Goal: Go to known website: Access a specific website the user already knows

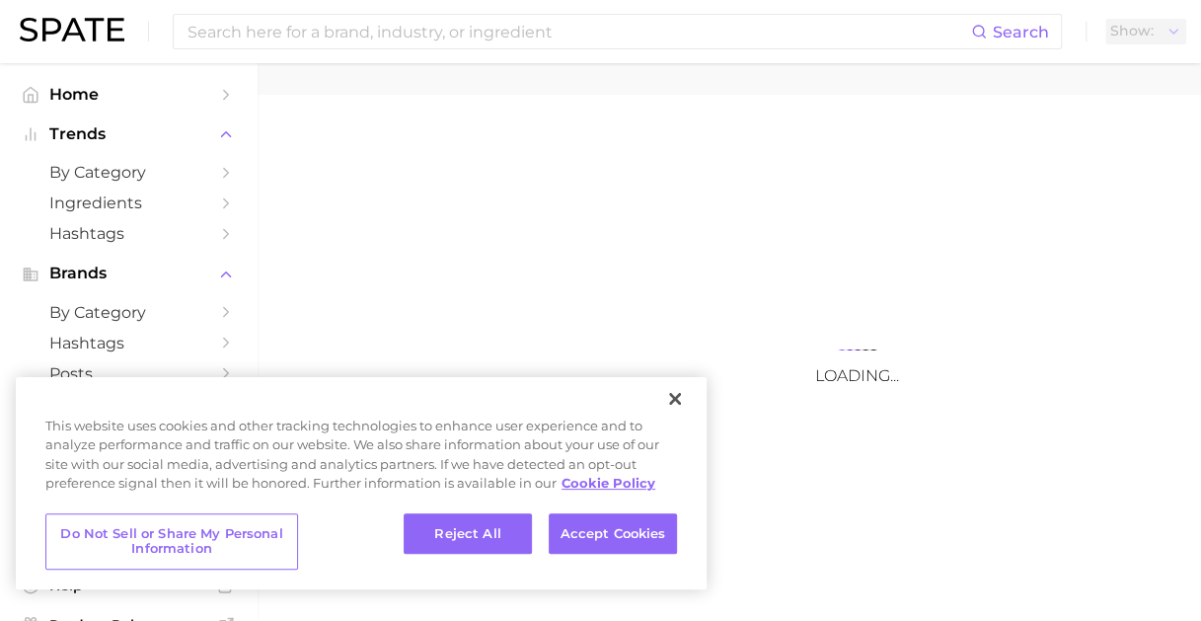
click at [640, 556] on div "Reject All Accept Cookies" at bounding box center [540, 541] width 273 height 57
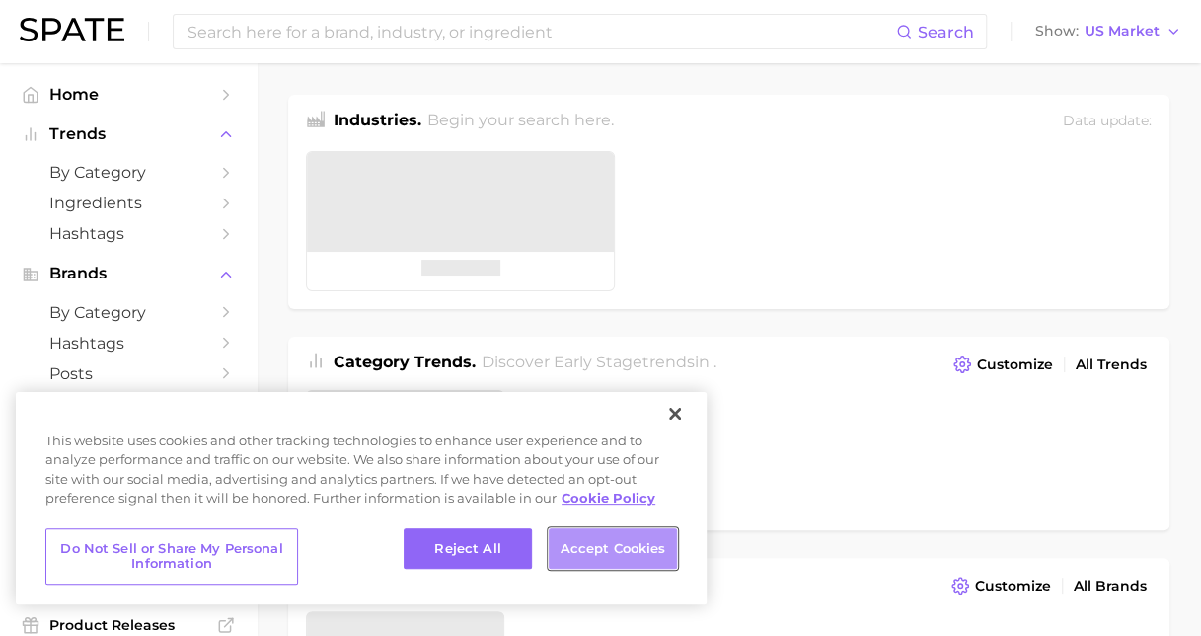
click at [645, 545] on button "Accept Cookies" at bounding box center [613, 548] width 128 height 41
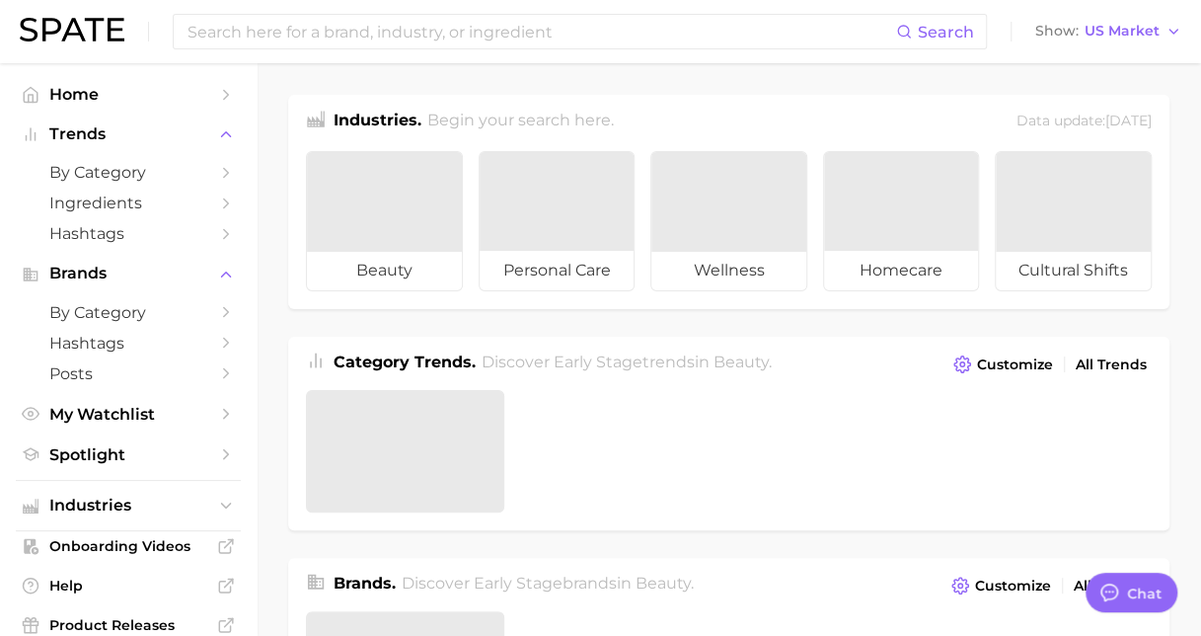
type textarea "x"
